Goal: Transaction & Acquisition: Purchase product/service

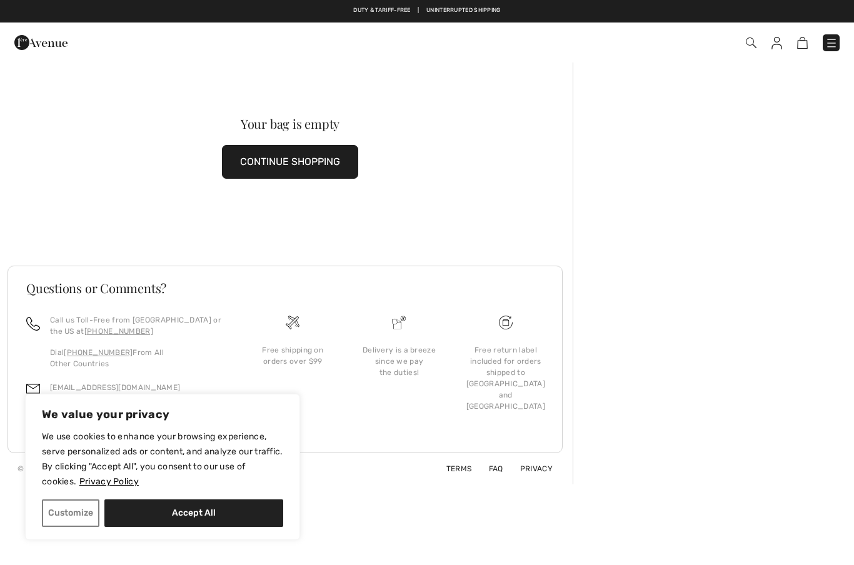
click at [752, 42] on img at bounding box center [750, 42] width 11 height 11
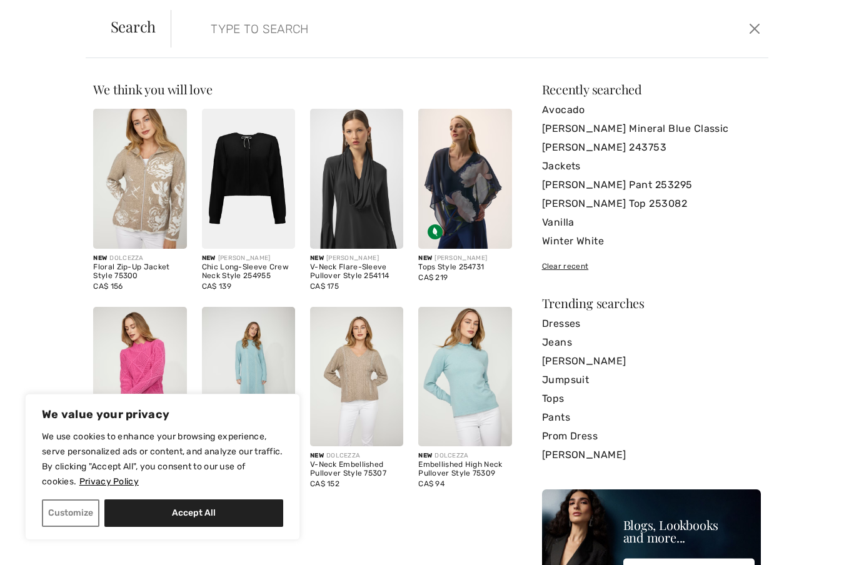
click at [215, 25] on input "search" at bounding box center [404, 28] width 407 height 37
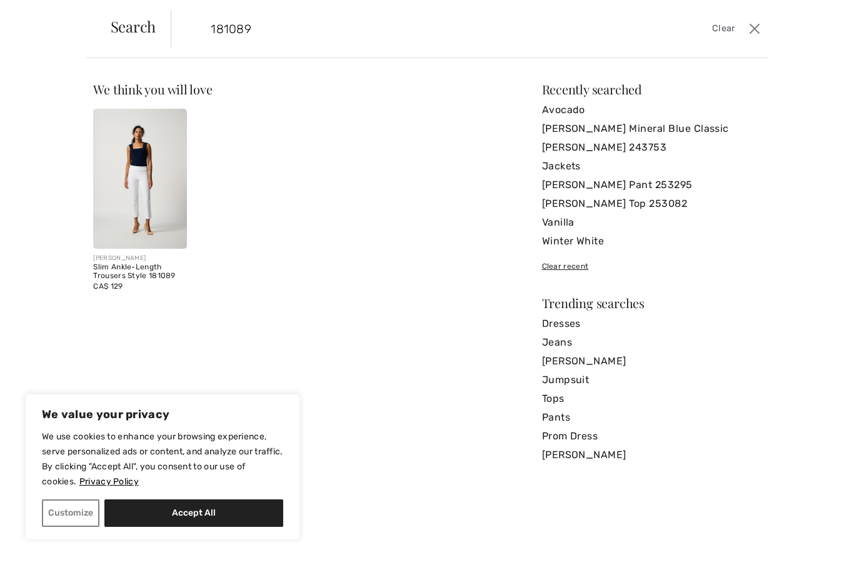
type input "181089"
click at [161, 164] on img at bounding box center [139, 179] width 93 height 140
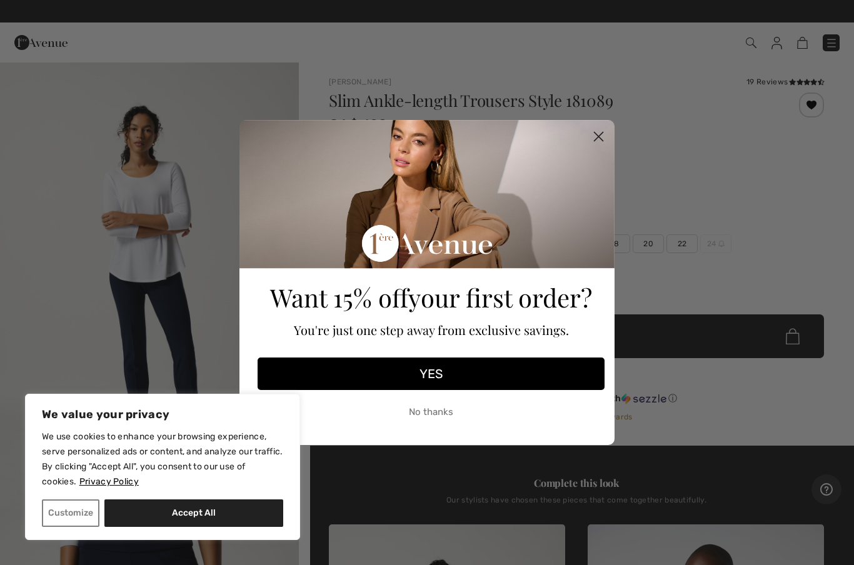
click at [602, 136] on circle "Close dialog" at bounding box center [598, 136] width 21 height 21
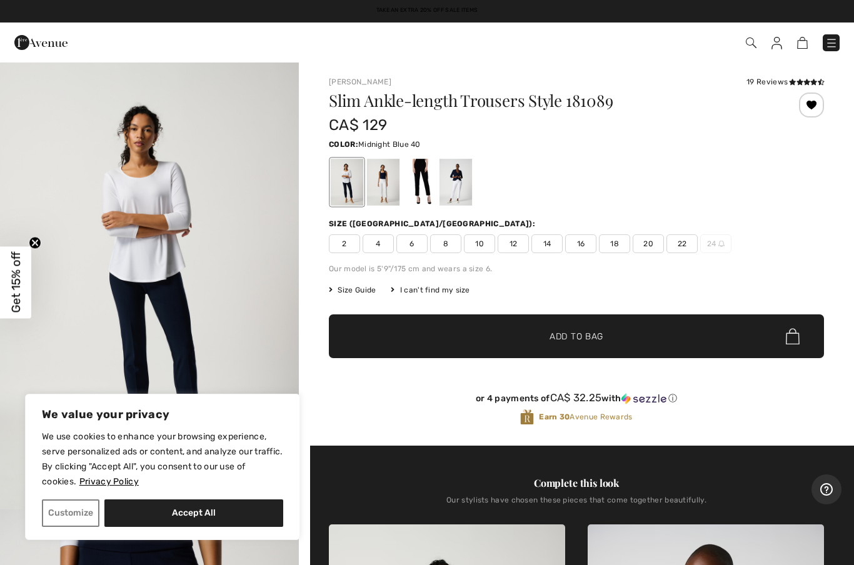
click at [202, 522] on button "Accept All" at bounding box center [193, 512] width 179 height 27
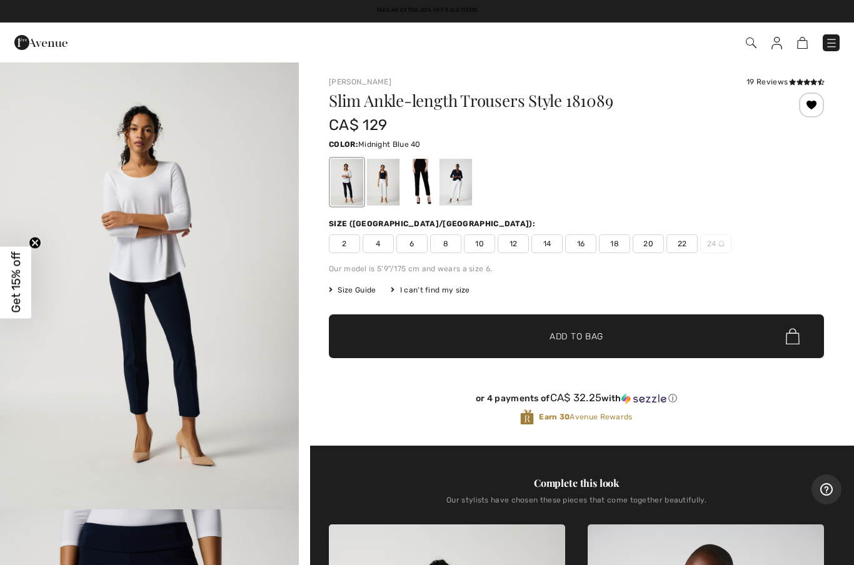
checkbox input "true"
click at [342, 186] on div at bounding box center [347, 182] width 32 height 47
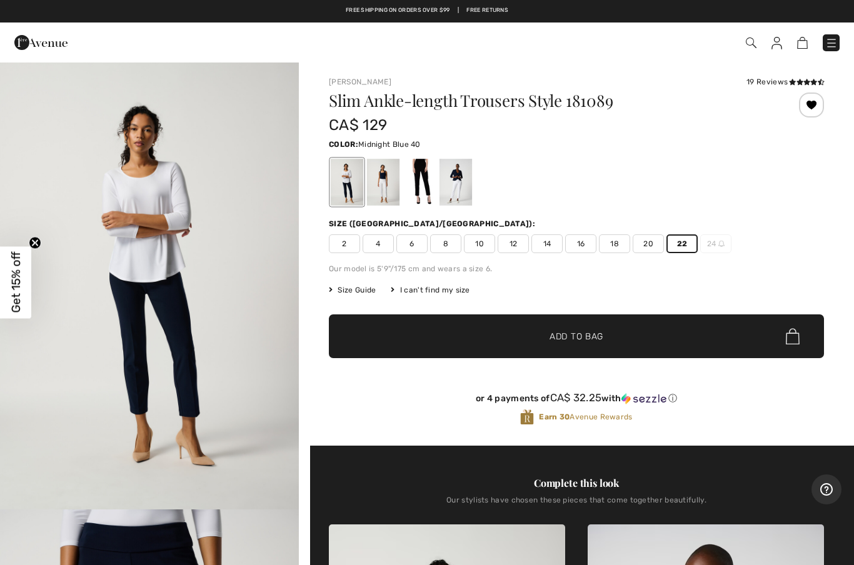
click at [344, 189] on div at bounding box center [347, 182] width 32 height 47
click at [590, 341] on span "Add to Bag" at bounding box center [576, 336] width 54 height 13
click at [385, 196] on div at bounding box center [383, 182] width 32 height 47
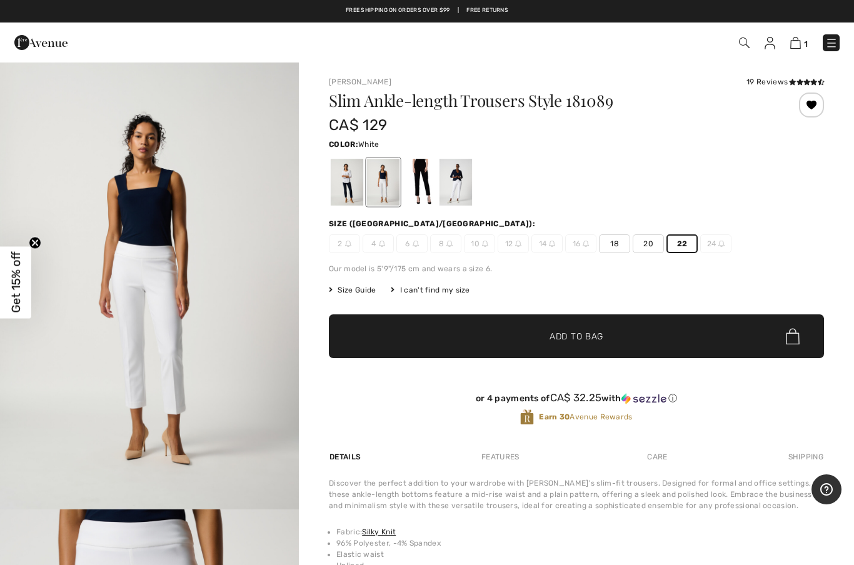
click at [679, 247] on span "22" at bounding box center [681, 243] width 31 height 19
click at [611, 342] on span "✔ Added to Bag Add to Bag" at bounding box center [576, 336] width 495 height 44
click at [793, 47] on img at bounding box center [794, 43] width 11 height 12
click at [795, 44] on img at bounding box center [794, 43] width 11 height 12
click at [797, 44] on img at bounding box center [794, 43] width 11 height 12
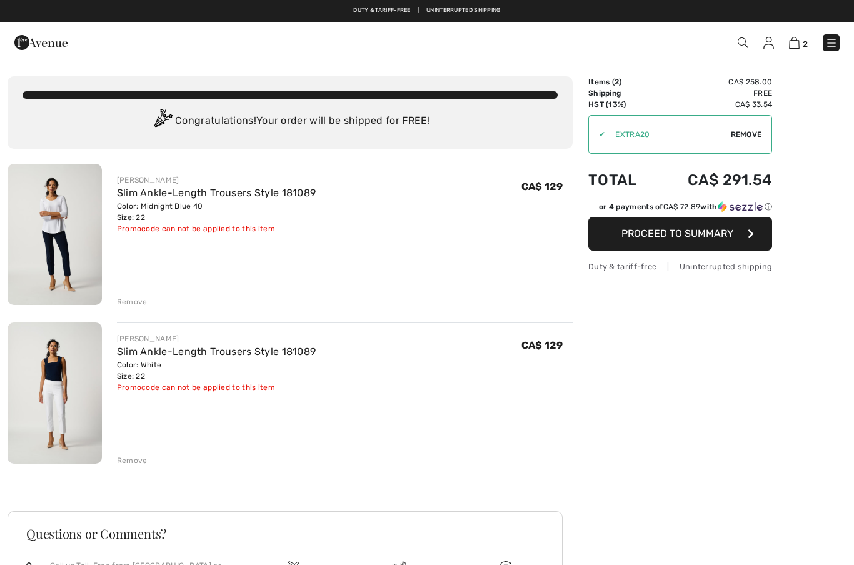
click at [740, 136] on span "Remove" at bounding box center [745, 134] width 31 height 11
